Goal: Register for event/course

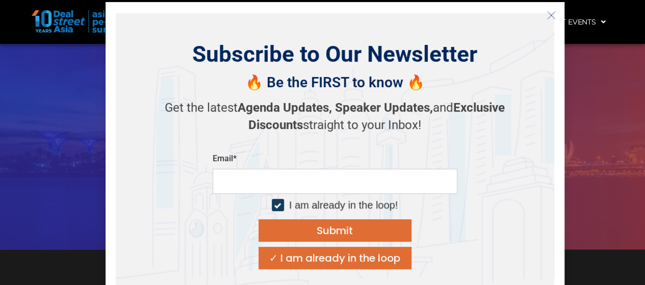
scroll to position [153, 0]
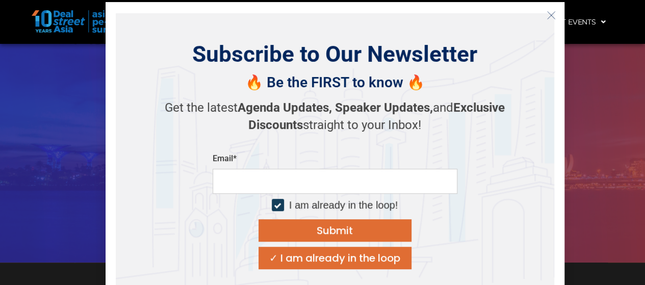
click at [335, 256] on div "✓ I am already in the loop" at bounding box center [334, 258] width 131 height 10
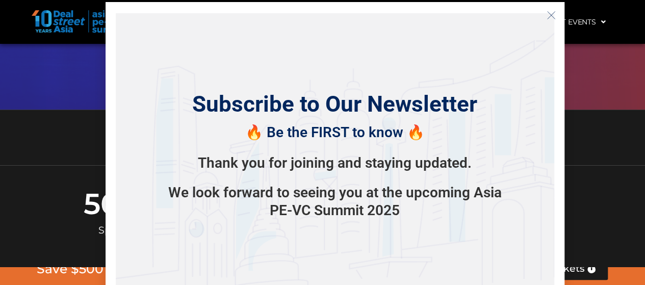
scroll to position [204, 0]
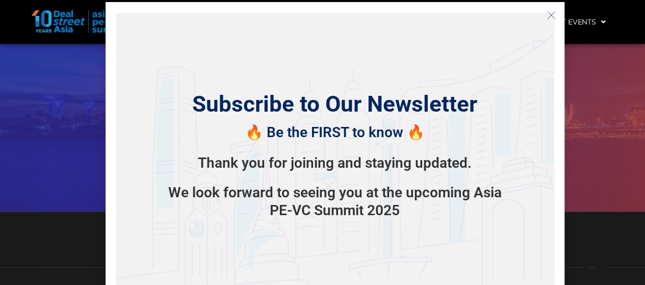
click at [546, 11] on icon "Close" at bounding box center [550, 15] width 9 height 9
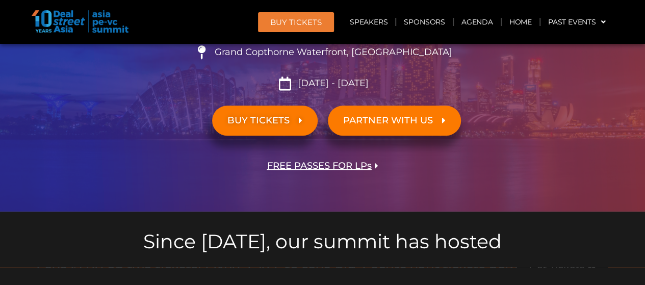
scroll to position [153, 0]
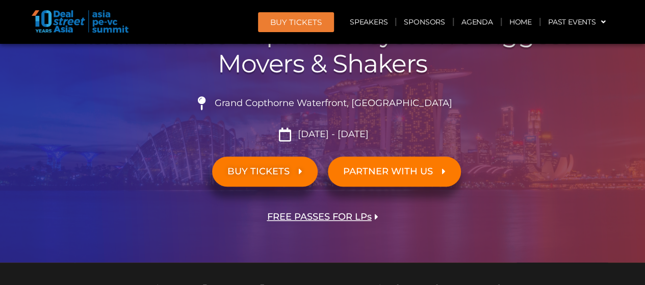
drag, startPoint x: 353, startPoint y: 216, endPoint x: 396, endPoint y: 103, distance: 120.5
click at [396, 103] on span "Grand Copthorne Waterfront, [GEOGRAPHIC_DATA]​" at bounding box center [332, 103] width 240 height 11
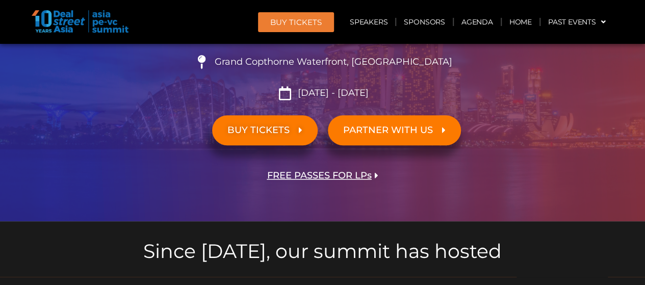
scroll to position [204, 0]
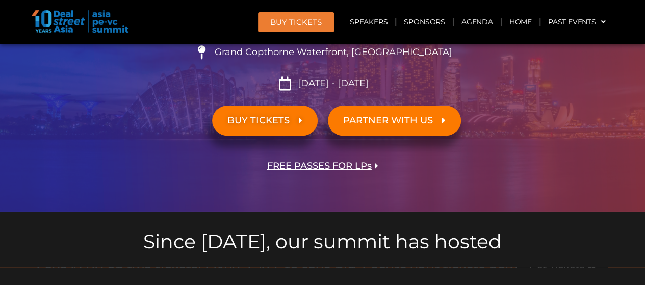
click at [312, 165] on span "FREE PASSES FOR LPs" at bounding box center [319, 166] width 104 height 10
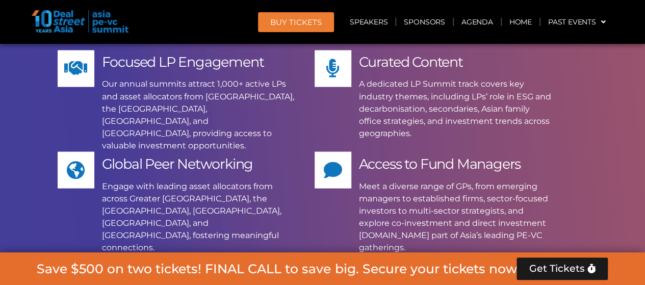
scroll to position [8553, 0]
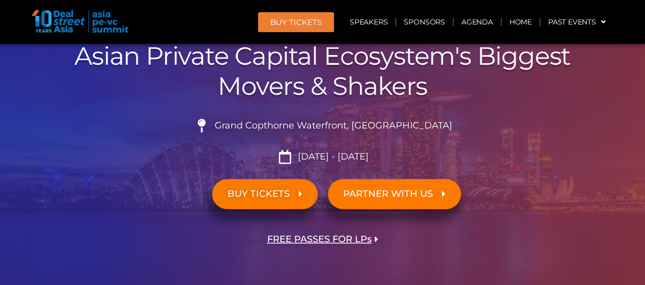
scroll to position [102, 0]
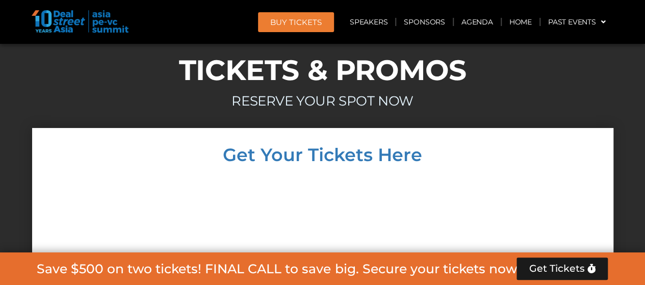
scroll to position [9702, 0]
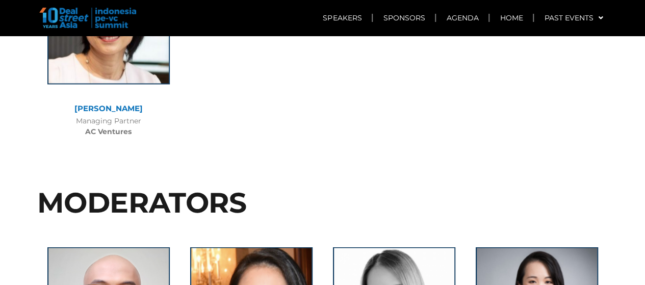
scroll to position [4639, 0]
